Goal: Task Accomplishment & Management: Complete application form

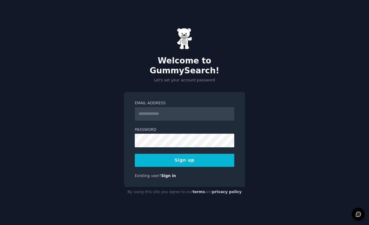
click at [223, 116] on input "Email Address" at bounding box center [184, 114] width 99 height 14
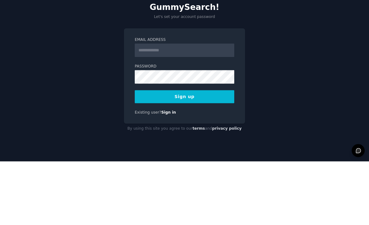
scroll to position [20, 0]
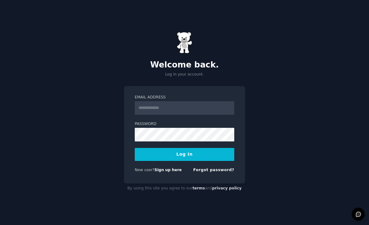
click at [221, 112] on input "Email Address" at bounding box center [184, 108] width 99 height 14
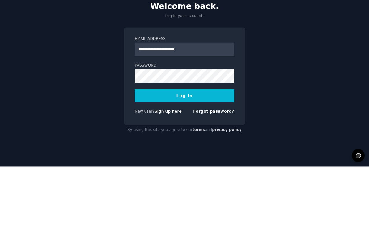
type input "**********"
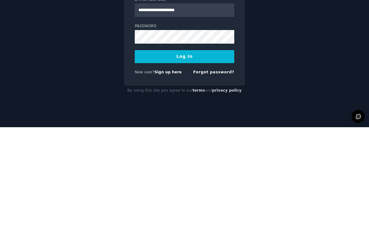
click at [223, 148] on button "Log In" at bounding box center [184, 154] width 99 height 13
click at [225, 148] on button "Log In" at bounding box center [184, 154] width 99 height 13
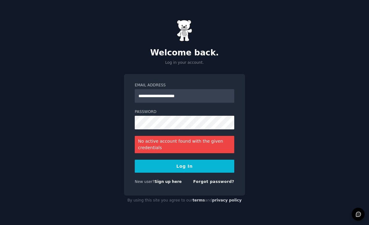
click at [172, 179] on link "Sign up here" at bounding box center [167, 181] width 27 height 4
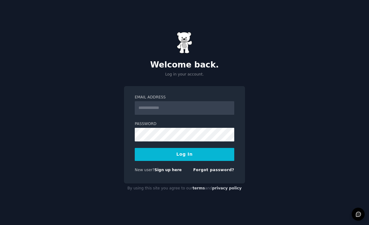
click at [175, 172] on link "Sign up here" at bounding box center [167, 169] width 27 height 4
